Goal: Task Accomplishment & Management: Use online tool/utility

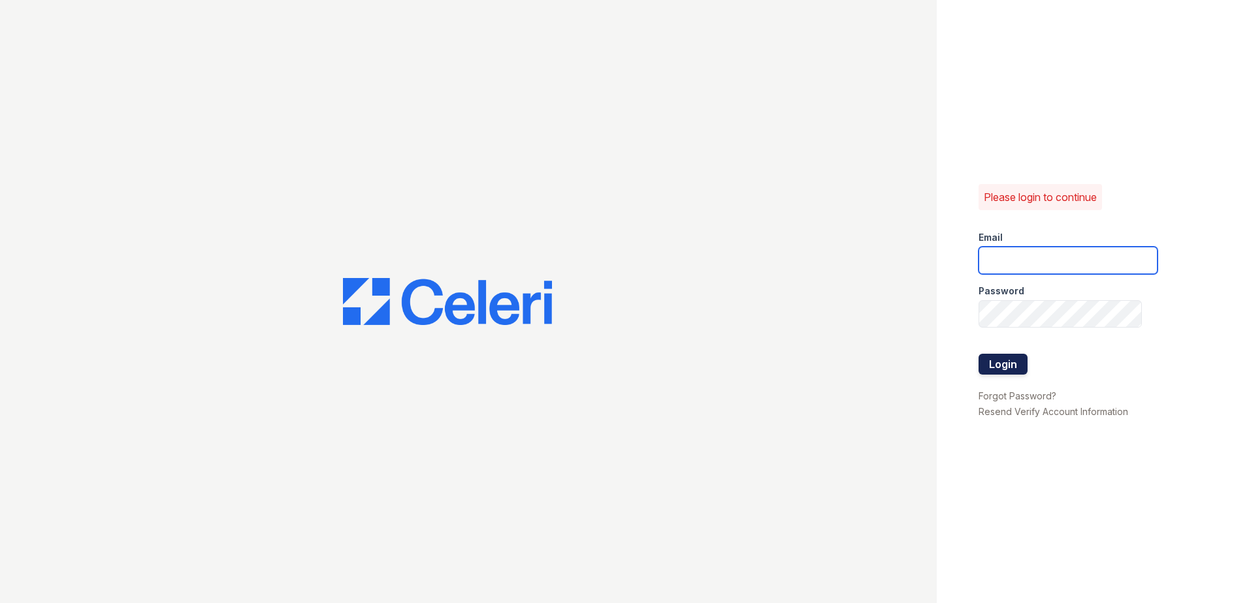
type input "[EMAIL_ADDRESS][DOMAIN_NAME]"
click at [991, 364] on button "Login" at bounding box center [1002, 364] width 49 height 21
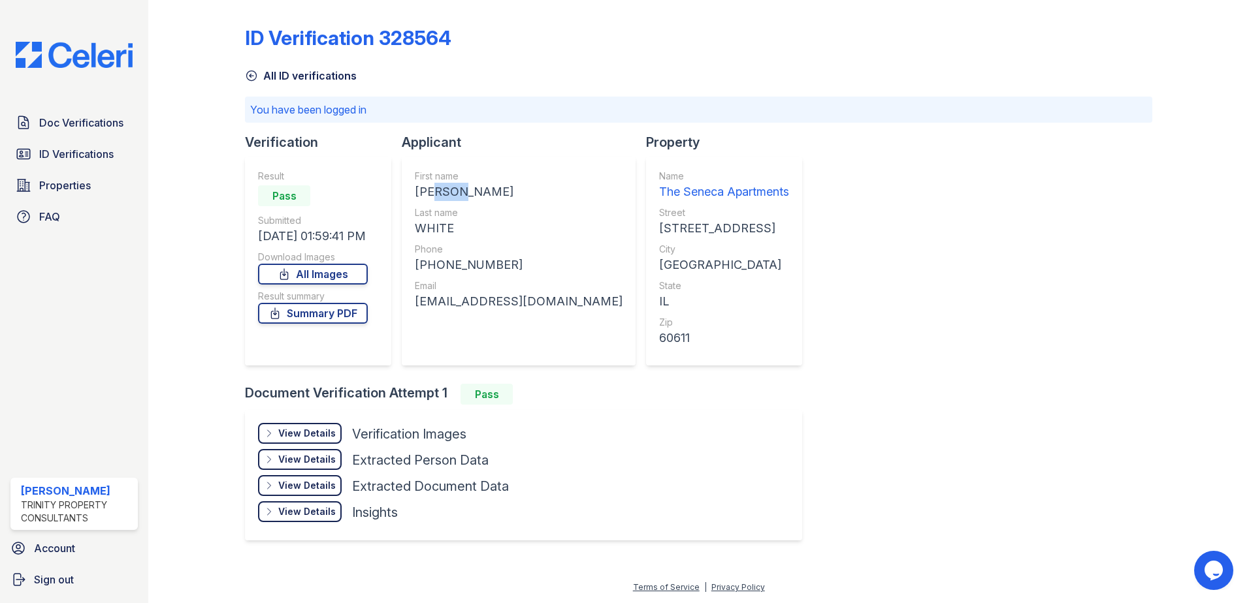
drag, startPoint x: 466, startPoint y: 187, endPoint x: 436, endPoint y: 189, distance: 29.4
click at [436, 189] on div "SOMCHIT LEWIS" at bounding box center [519, 192] width 208 height 18
drag, startPoint x: 447, startPoint y: 192, endPoint x: 476, endPoint y: 203, distance: 31.4
click at [476, 203] on div "First name SOMCHIT LEWIS Last name WHITE Phone +18179173327 Email jj_white@att.…" at bounding box center [519, 261] width 208 height 183
drag, startPoint x: 471, startPoint y: 193, endPoint x: 412, endPoint y: 196, distance: 58.9
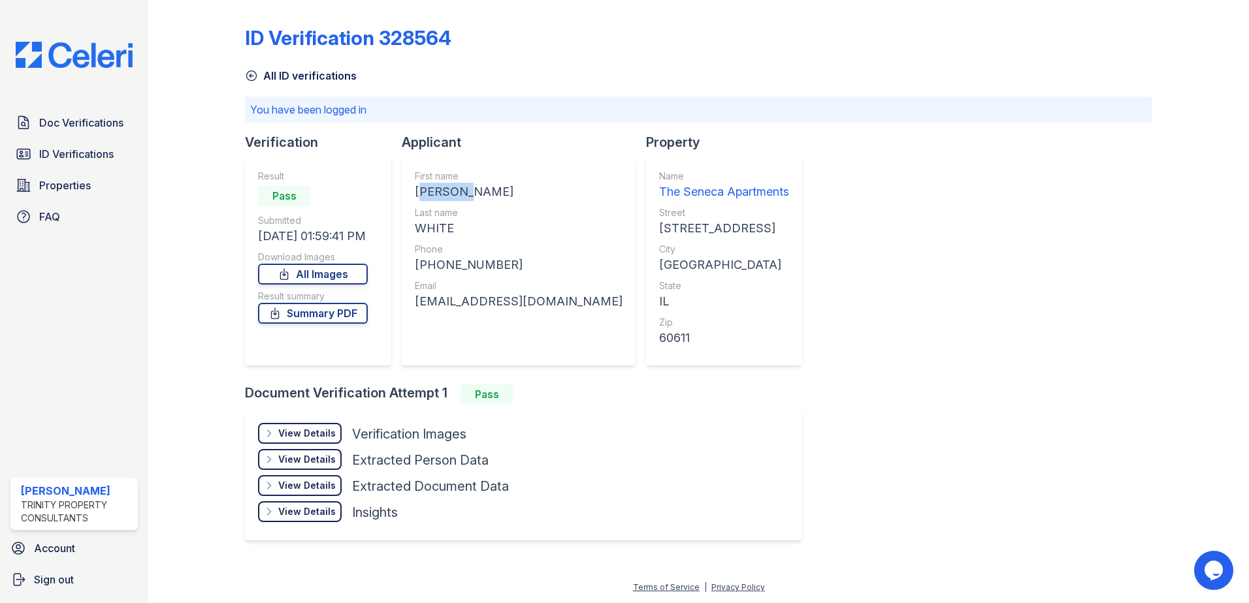
click at [412, 196] on div "First name SOMCHIT LEWIS Last name WHITE Phone +18179173327 Email jj_white@att.…" at bounding box center [519, 261] width 234 height 209
copy div "SOMCHIT"
drag, startPoint x: 498, startPoint y: 269, endPoint x: 422, endPoint y: 266, distance: 75.8
click at [422, 266] on div "+18179173327" at bounding box center [519, 265] width 208 height 18
copy div "18179173327"
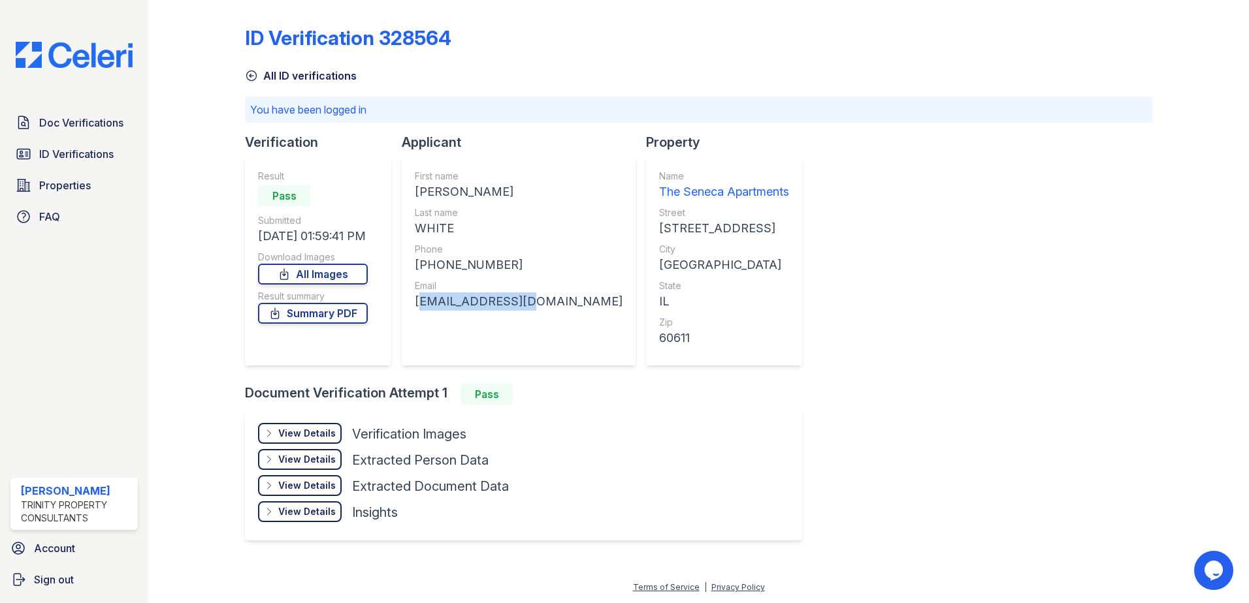
drag, startPoint x: 509, startPoint y: 300, endPoint x: 409, endPoint y: 312, distance: 100.6
click at [409, 312] on div "First name SOMCHIT LEWIS Last name WHITE Phone +18179173327 Email jj_white@att.…" at bounding box center [519, 261] width 234 height 209
drag, startPoint x: 409, startPoint y: 312, endPoint x: 753, endPoint y: 351, distance: 346.3
click at [753, 351] on div "ID Verification 328564 All ID verifications You have been logged in Verificatio…" at bounding box center [698, 282] width 907 height 554
drag, startPoint x: 507, startPoint y: 293, endPoint x: 410, endPoint y: 324, distance: 102.2
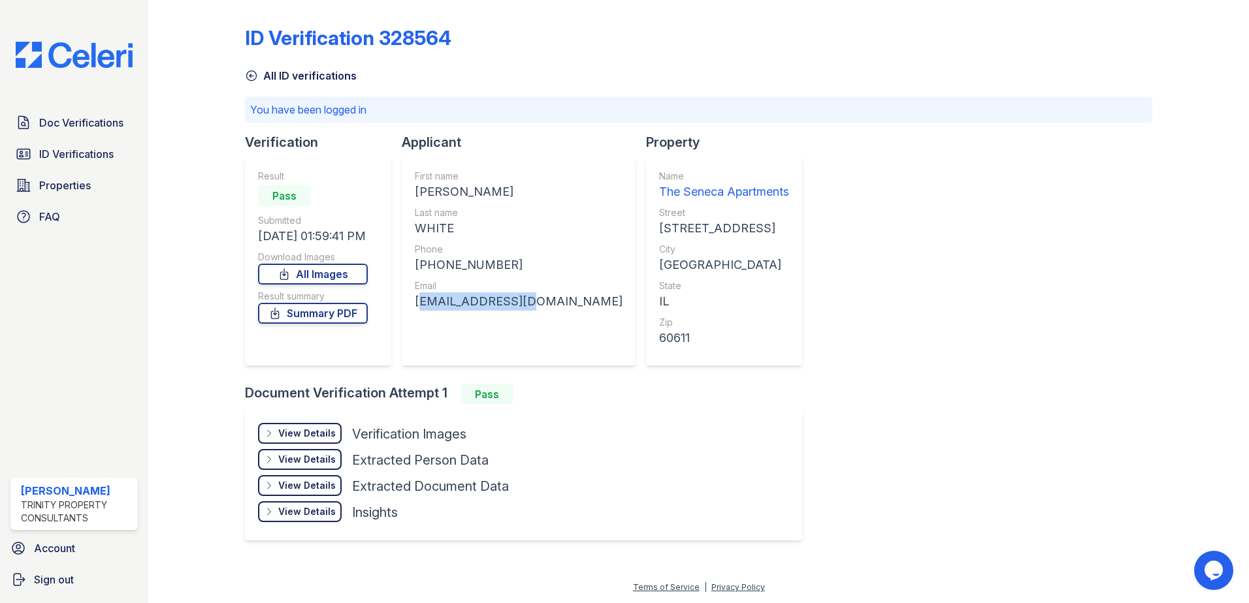
click at [410, 324] on div "First name SOMCHIT LEWIS Last name WHITE Phone +18179173327 Email jj_white@att.…" at bounding box center [519, 261] width 234 height 209
copy div "jj_white@att.net"
